Goal: Task Accomplishment & Management: Manage account settings

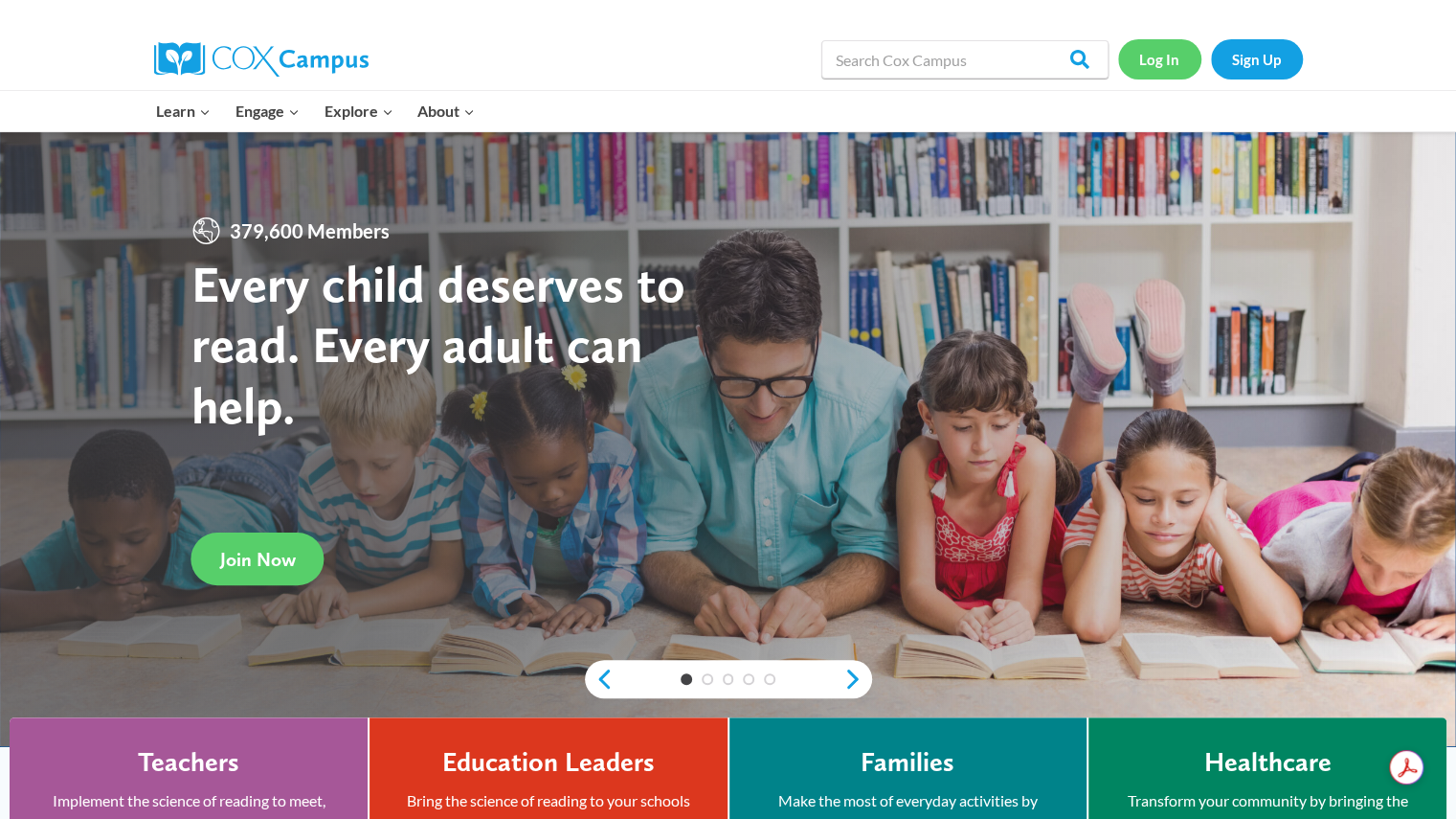
click at [1156, 65] on link "Log In" at bounding box center [1160, 58] width 84 height 39
click at [1164, 55] on link "Log In" at bounding box center [1160, 58] width 84 height 39
click at [1166, 63] on link "Log In" at bounding box center [1160, 58] width 84 height 39
click at [1164, 47] on link "Log In" at bounding box center [1160, 58] width 84 height 39
click at [1148, 61] on link "Log In" at bounding box center [1160, 58] width 84 height 39
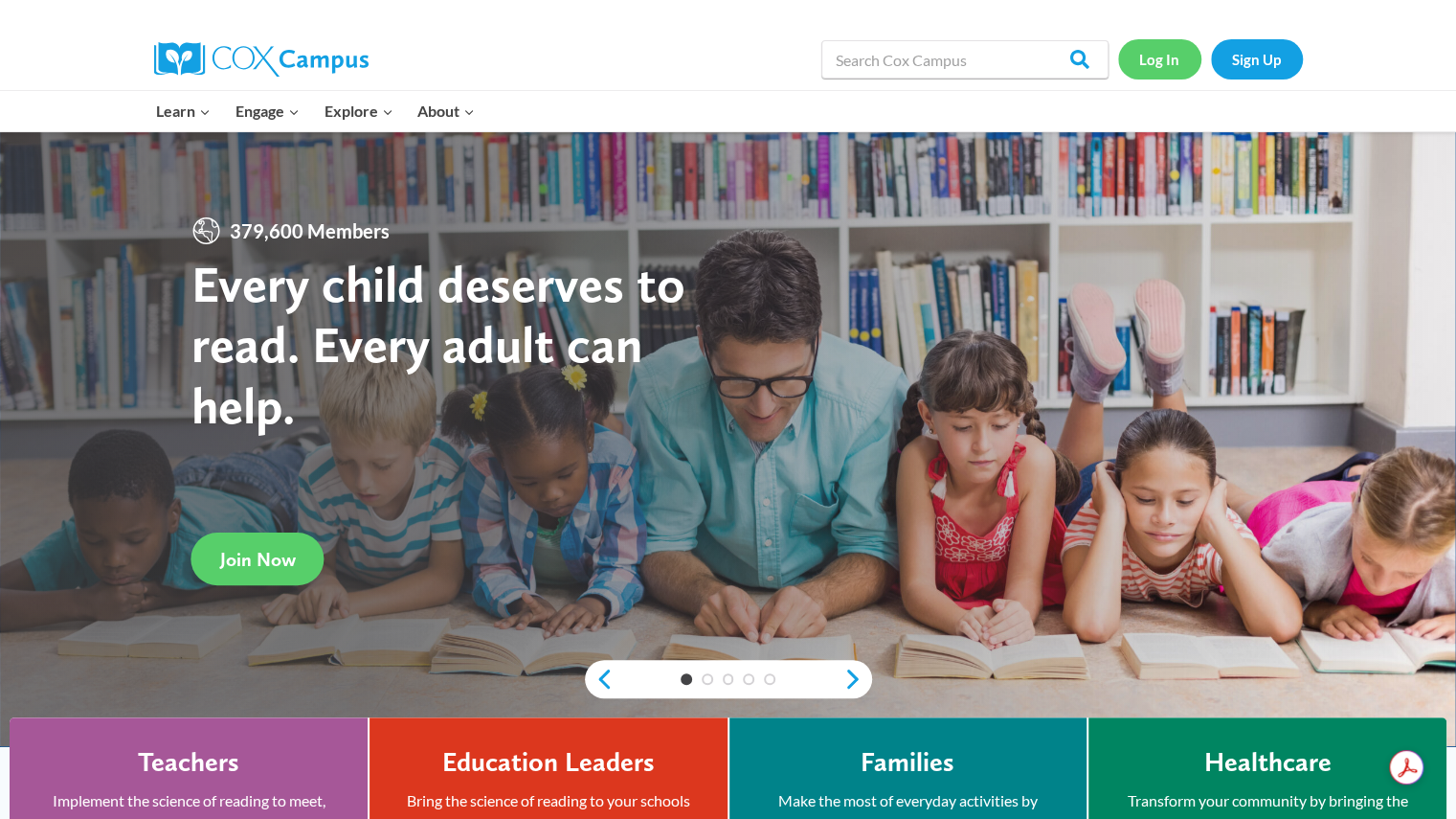
click at [1182, 57] on link "Log In" at bounding box center [1160, 58] width 84 height 39
click at [1164, 49] on link "Log In" at bounding box center [1160, 58] width 84 height 39
click at [1161, 58] on link "Log In" at bounding box center [1160, 58] width 84 height 39
click at [1161, 45] on link "Log In" at bounding box center [1160, 58] width 84 height 39
click at [1152, 49] on link "Log In" at bounding box center [1160, 58] width 84 height 39
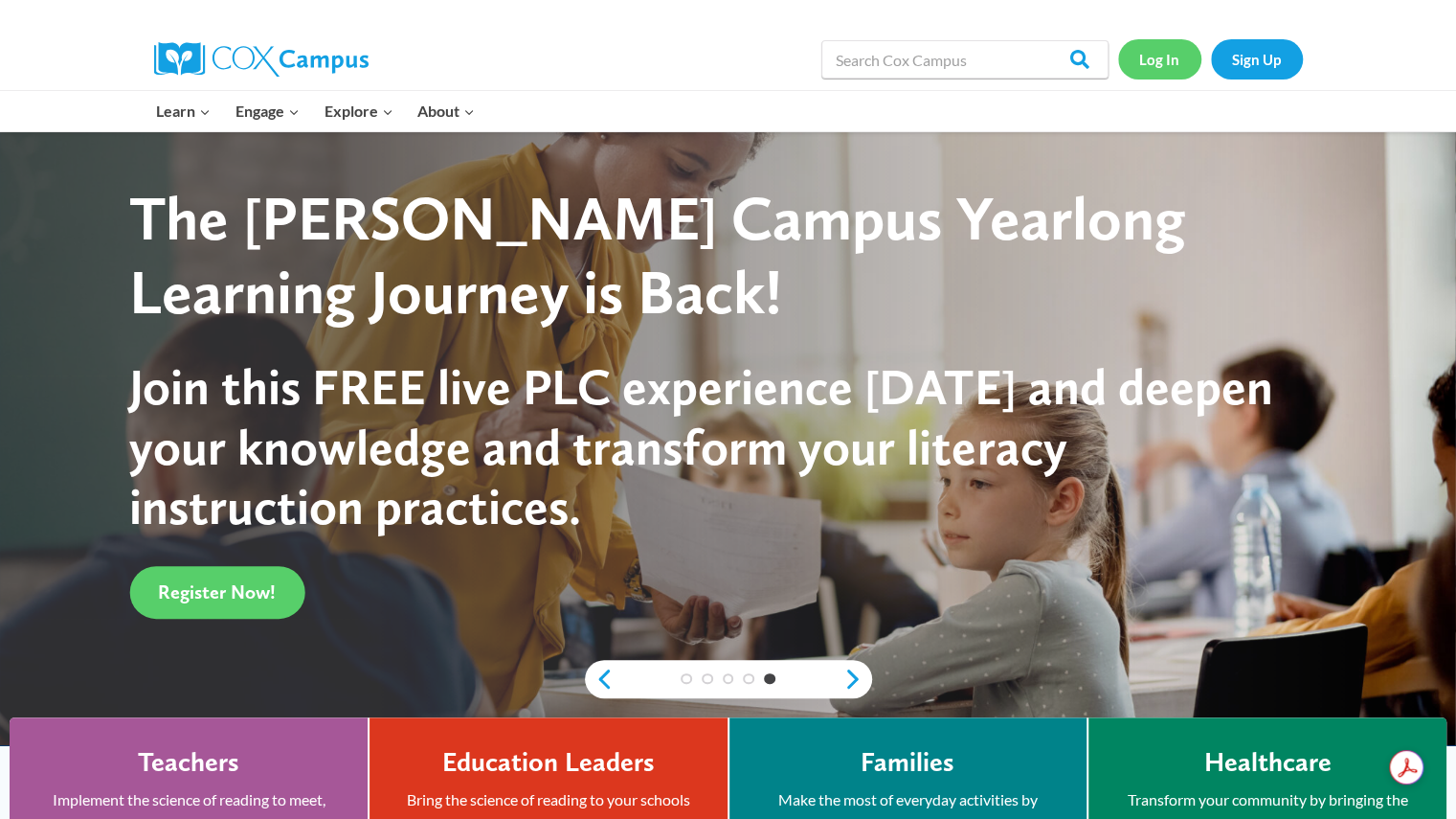
click at [1166, 62] on link "Log In" at bounding box center [1160, 58] width 84 height 39
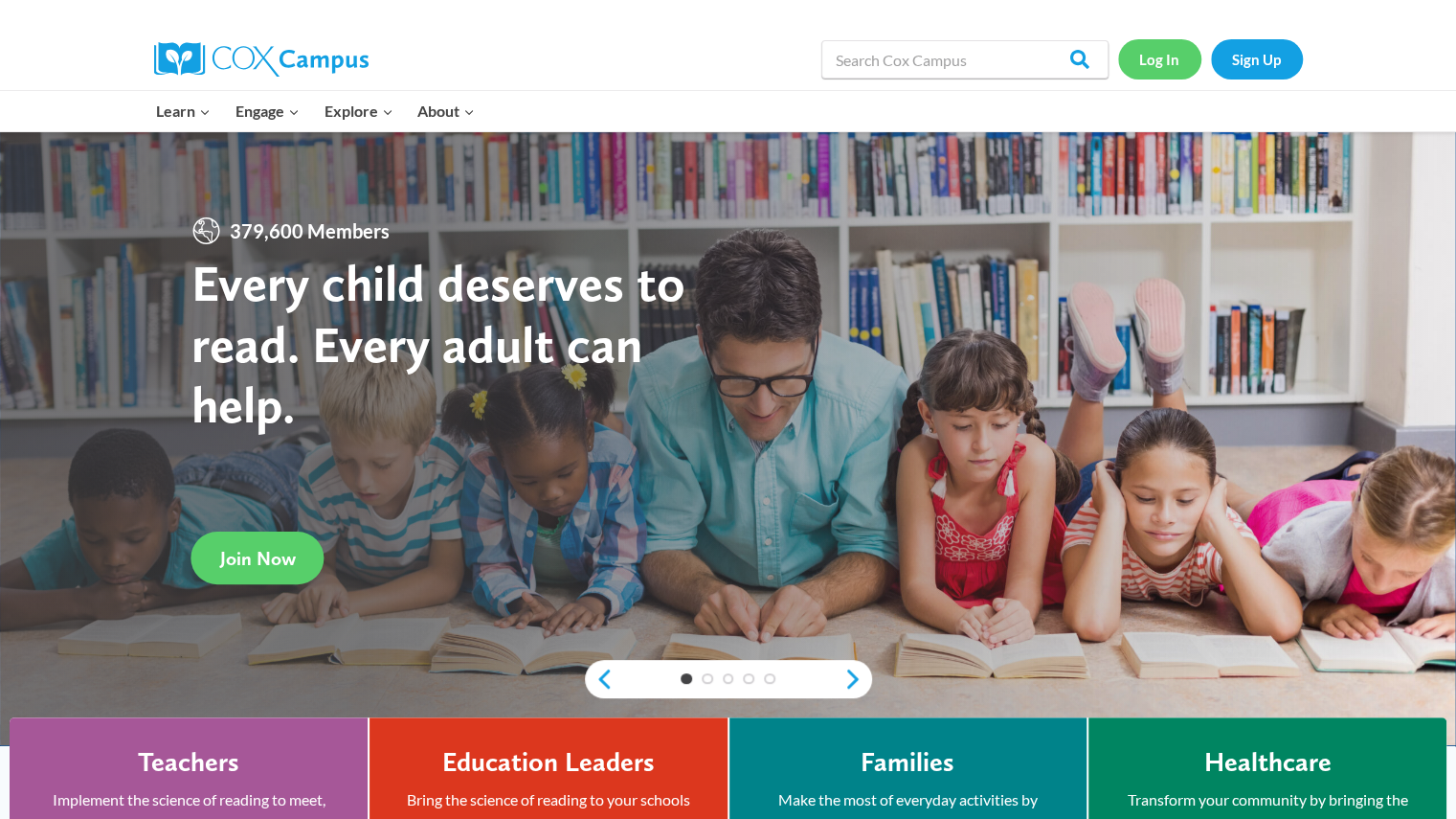
click at [1159, 57] on link "Log In" at bounding box center [1160, 58] width 84 height 39
click at [1171, 62] on link "Log In" at bounding box center [1160, 58] width 84 height 39
click at [1158, 47] on link "Log In" at bounding box center [1160, 58] width 84 height 39
click at [1160, 58] on link "Log In" at bounding box center [1160, 58] width 84 height 39
